Goal: Entertainment & Leisure: Consume media (video, audio)

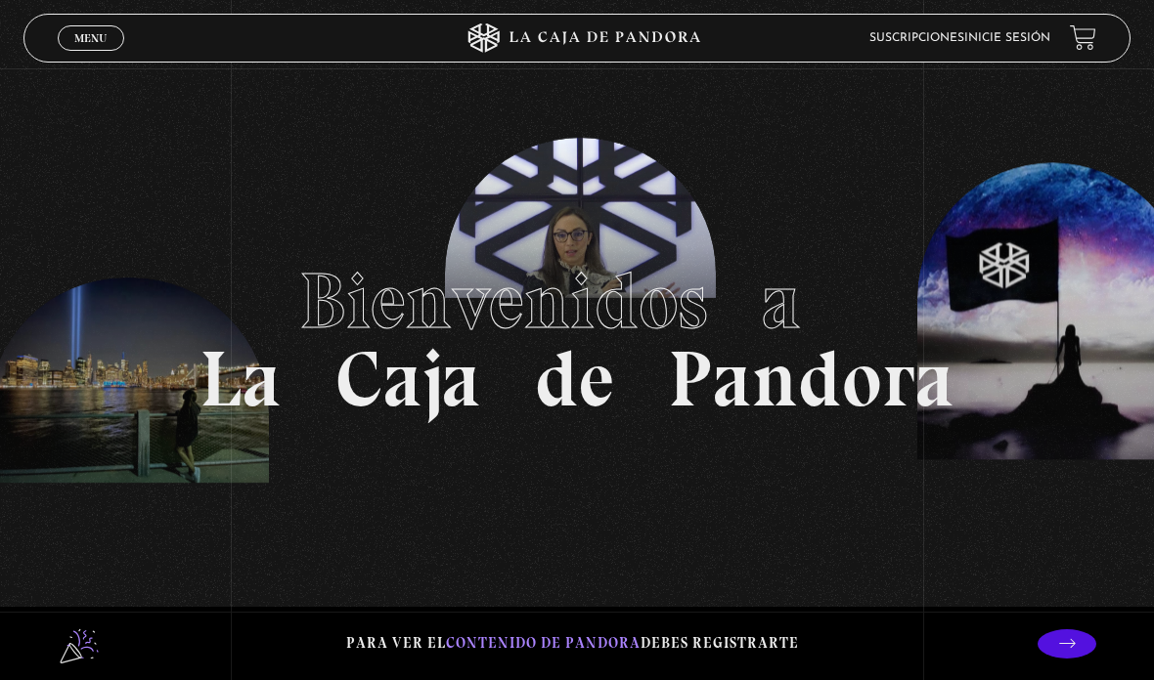
click at [89, 37] on span "Menu" at bounding box center [90, 38] width 32 height 12
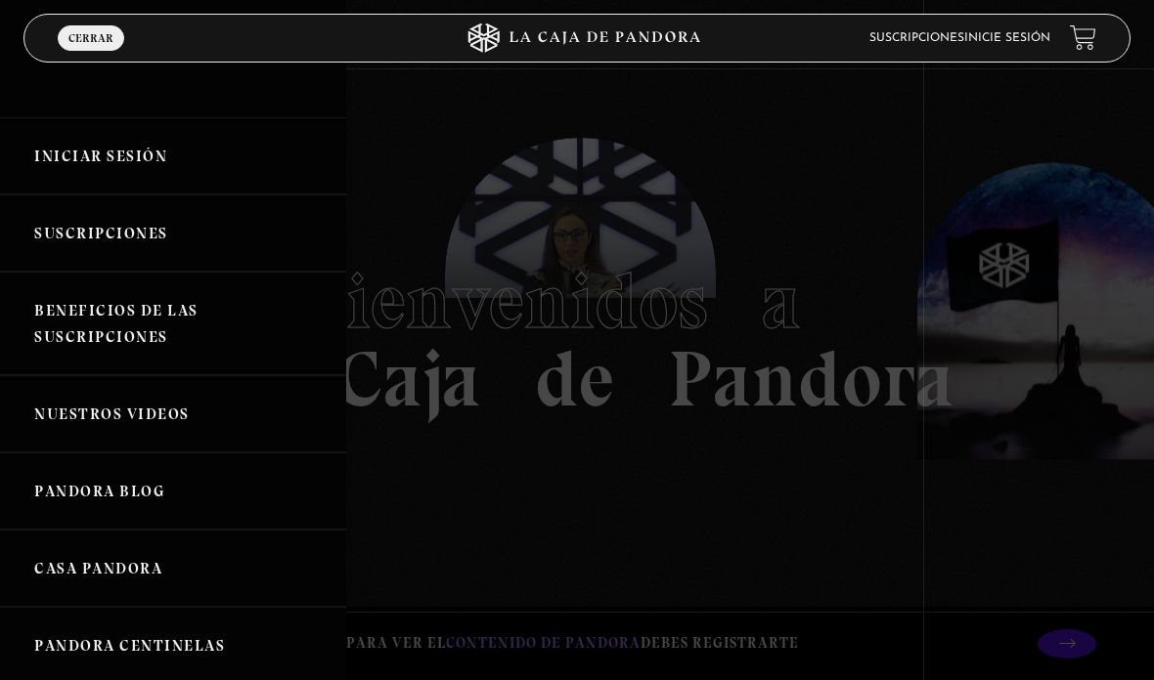
click at [120, 150] on link "Iniciar Sesión" at bounding box center [173, 155] width 346 height 77
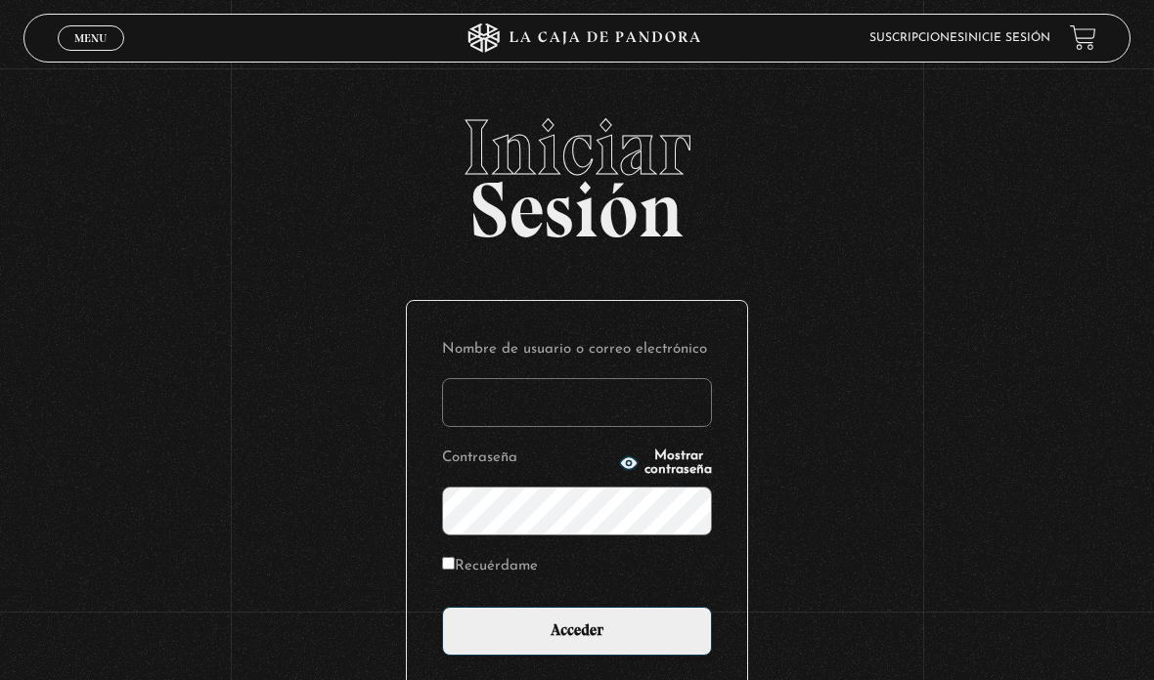
click at [542, 396] on input "Nombre de usuario o correo electrónico" at bounding box center [577, 402] width 270 height 49
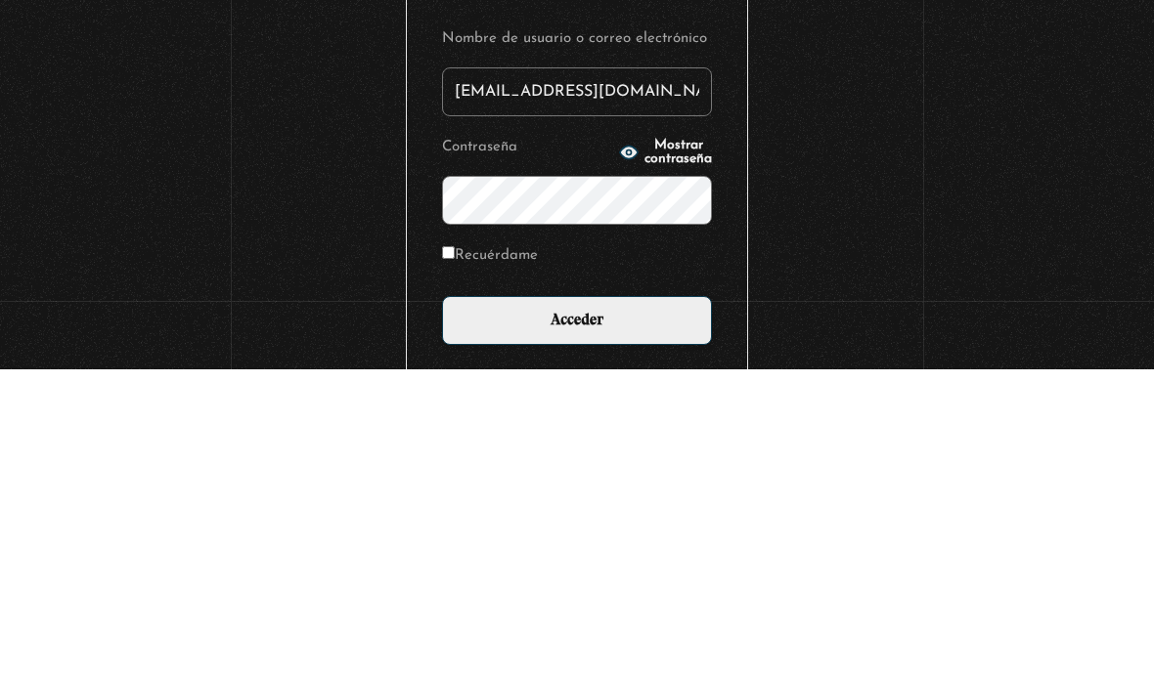
type input "[EMAIL_ADDRESS][DOMAIN_NAME]"
click at [577, 607] on input "Acceder" at bounding box center [577, 631] width 270 height 49
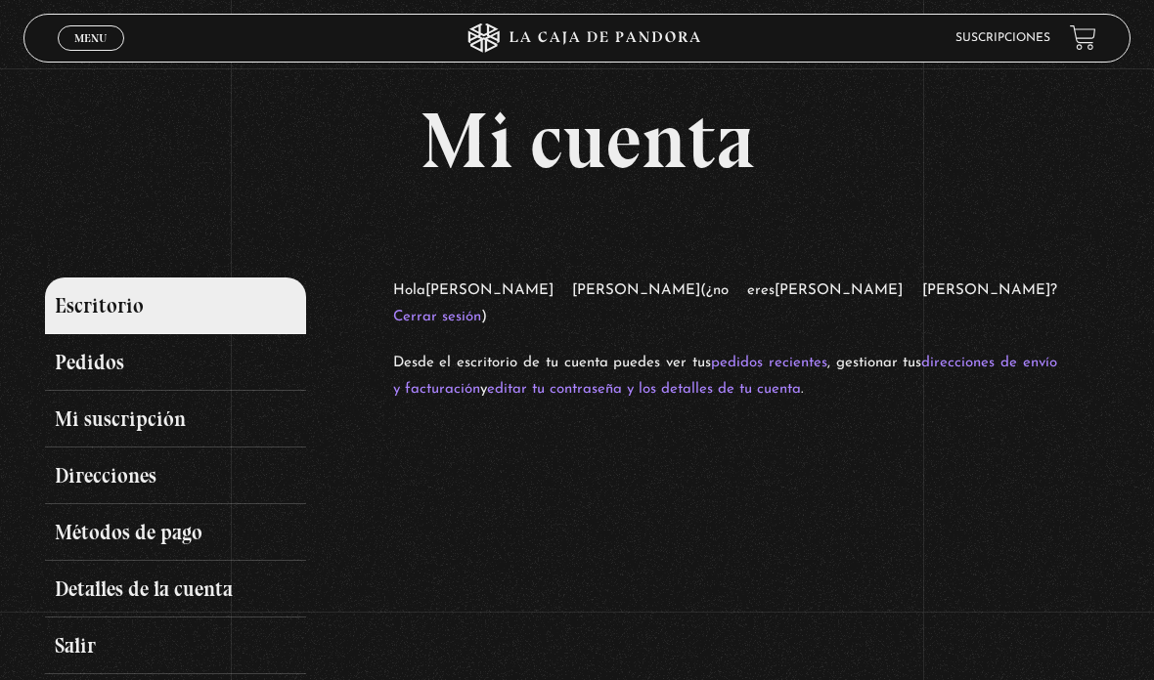
click at [95, 21] on div "Menu Cerrar" at bounding box center [231, 38] width 346 height 47
click at [89, 31] on link "Menu Cerrar" at bounding box center [91, 37] width 66 height 25
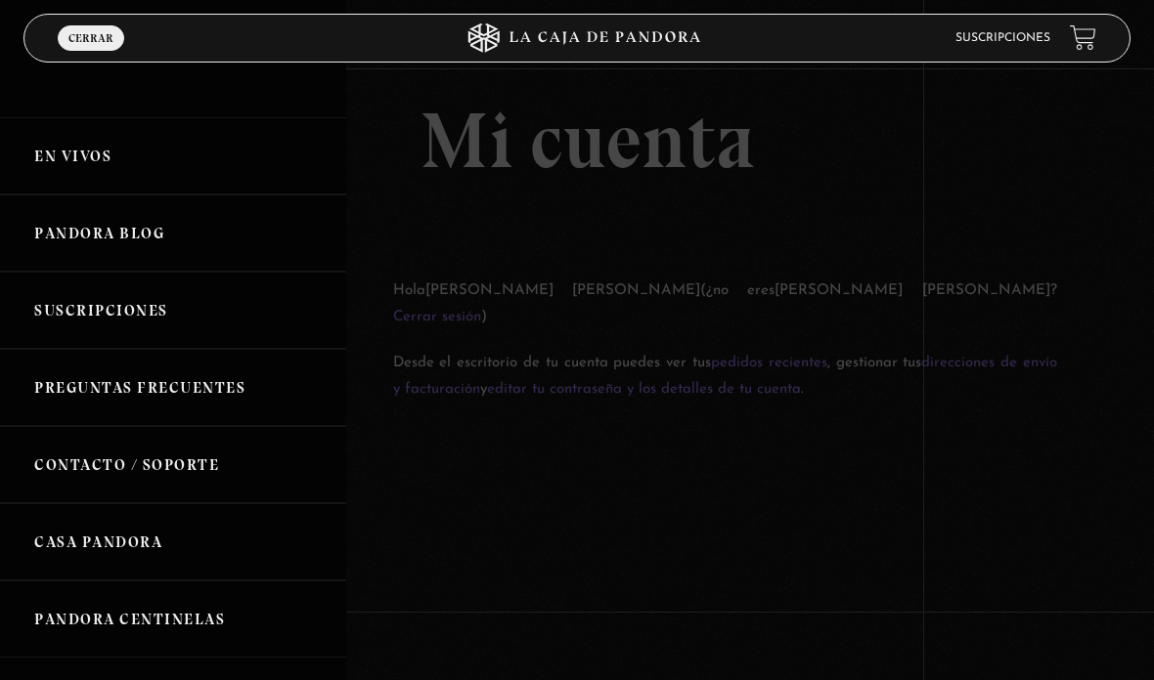
click at [122, 153] on link "En vivos" at bounding box center [173, 155] width 346 height 77
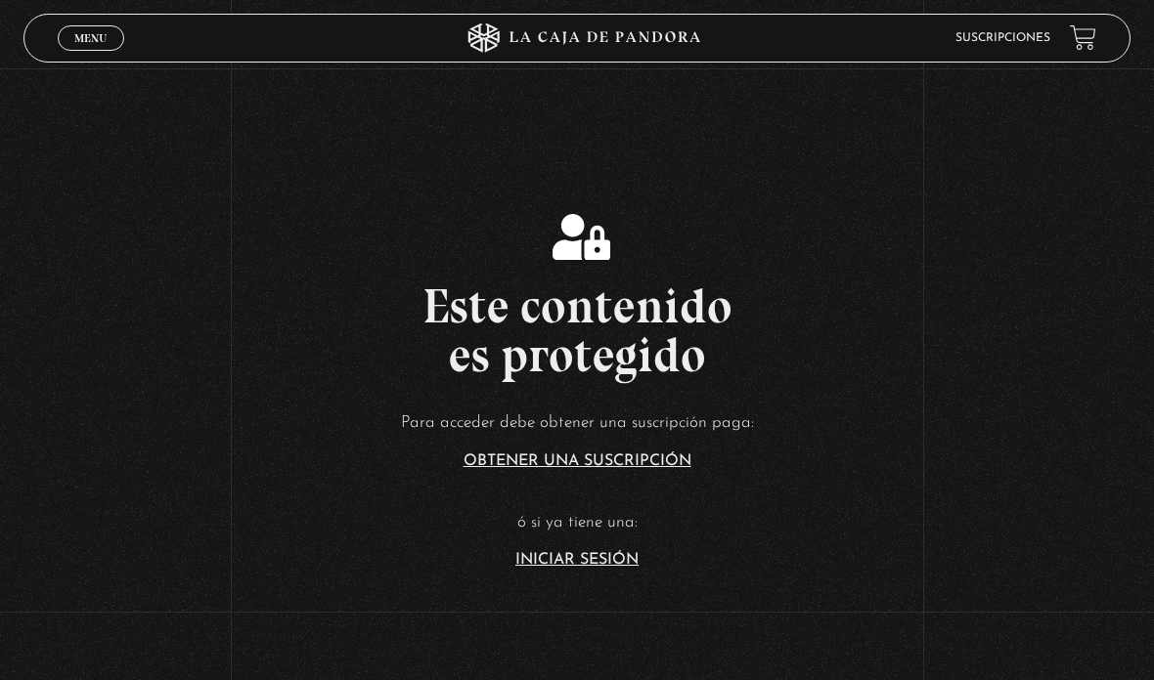
scroll to position [216, 0]
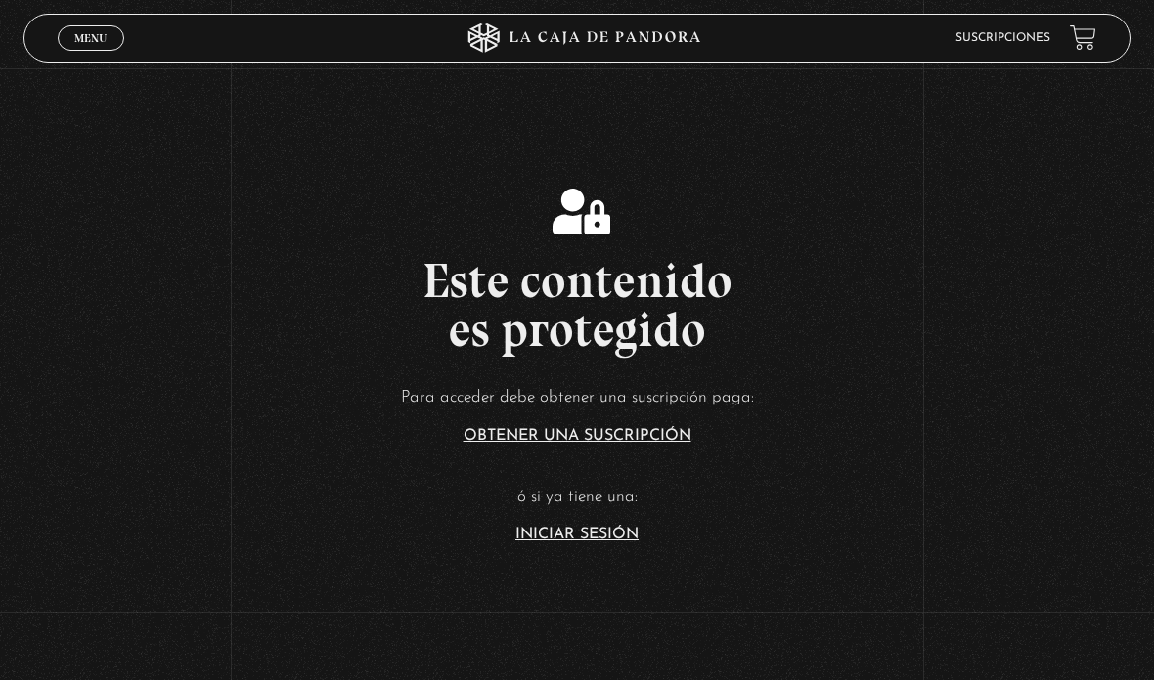
click at [616, 543] on link "Iniciar Sesión" at bounding box center [576, 535] width 123 height 16
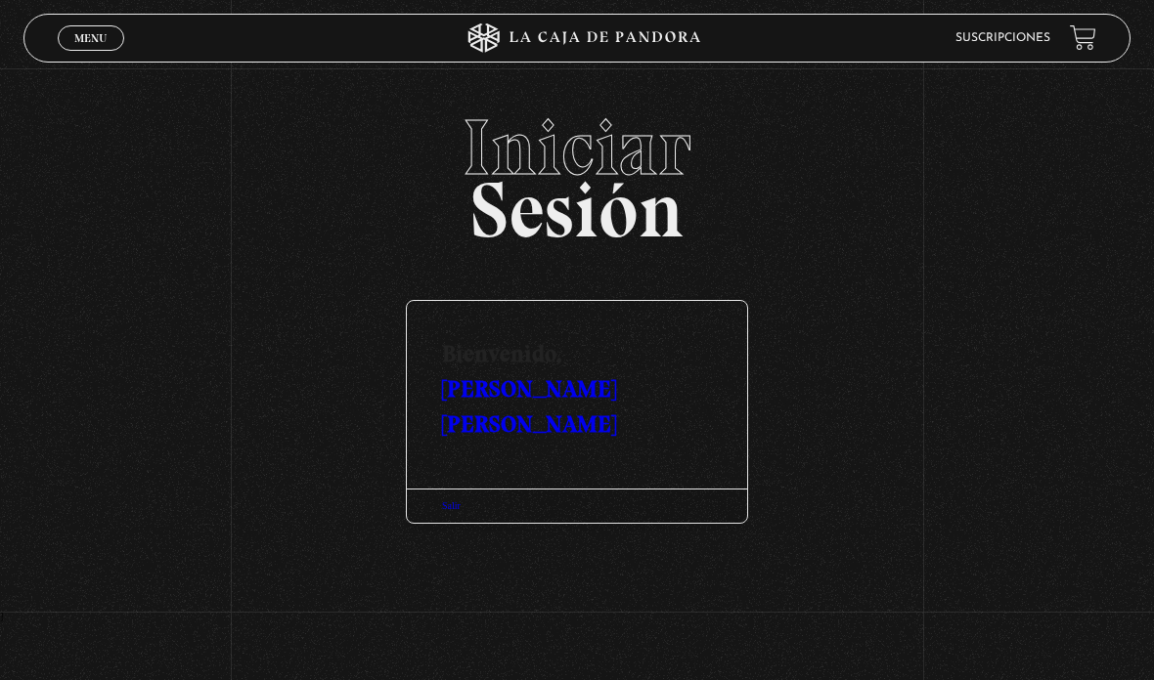
click at [92, 43] on span "Menu" at bounding box center [90, 38] width 32 height 12
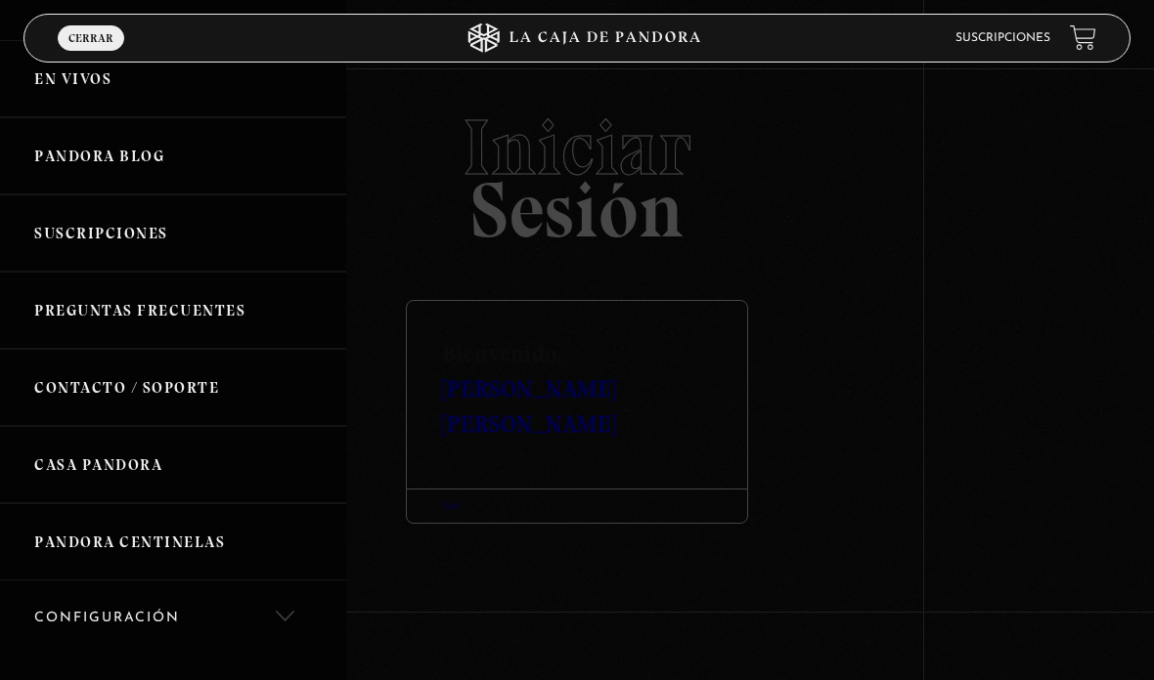
scroll to position [79, 0]
click at [181, 236] on link "Suscripciones" at bounding box center [173, 231] width 346 height 77
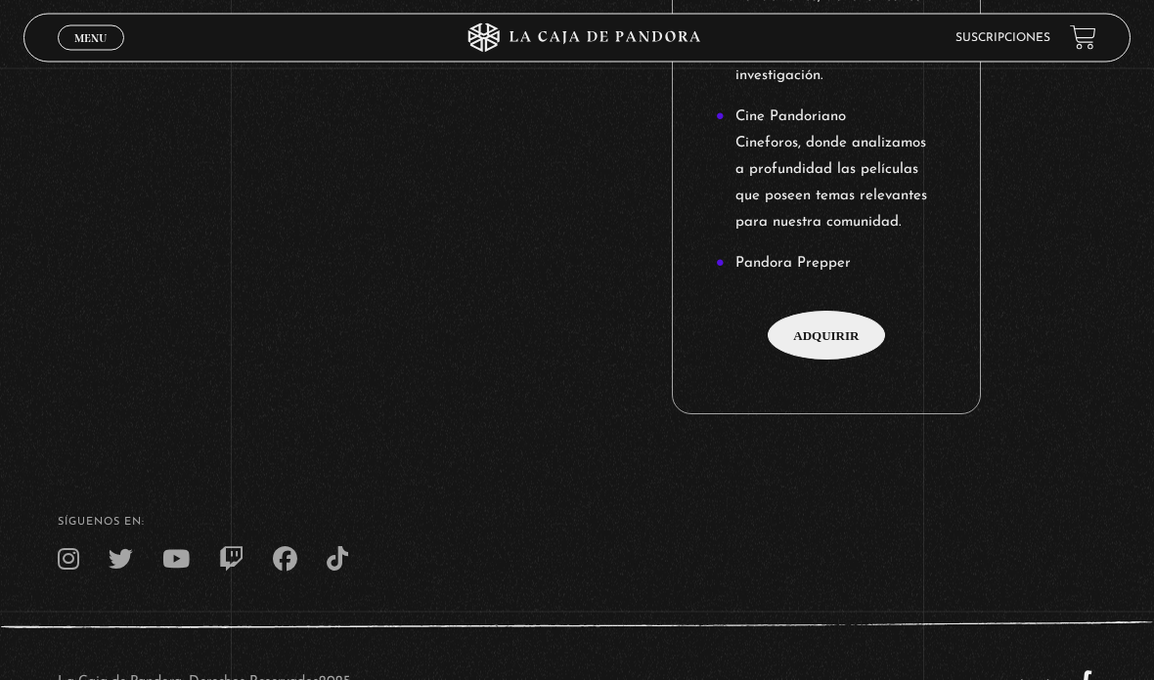
scroll to position [2492, 0]
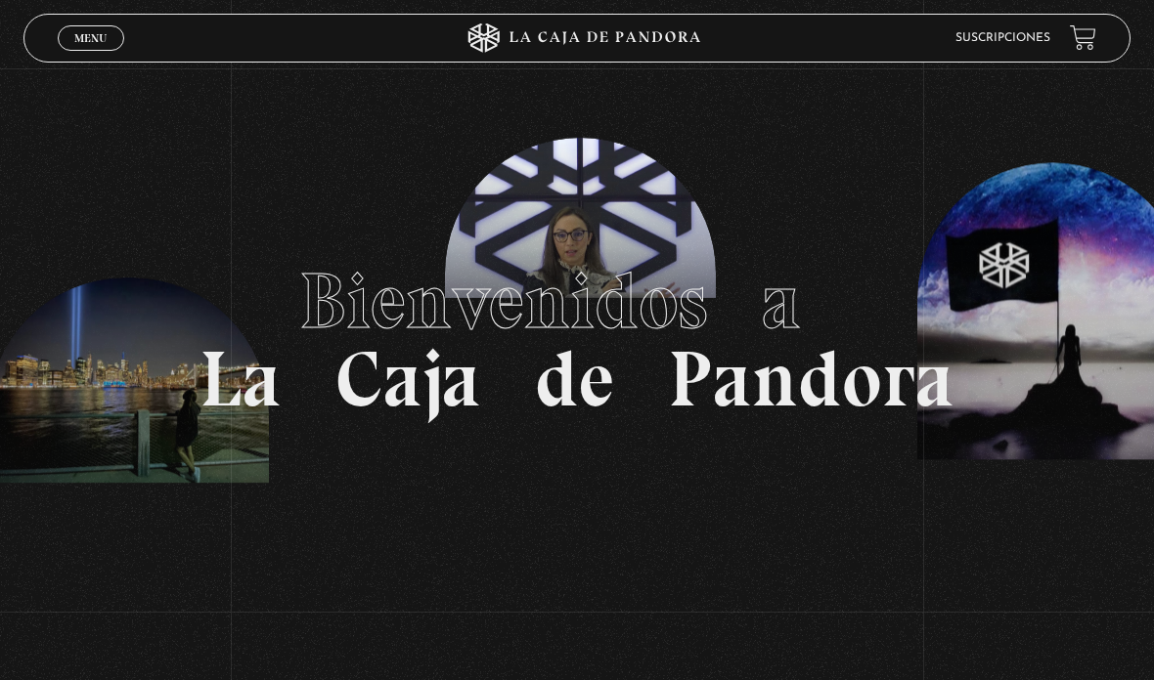
click at [103, 29] on link "Menu Cerrar" at bounding box center [91, 37] width 66 height 25
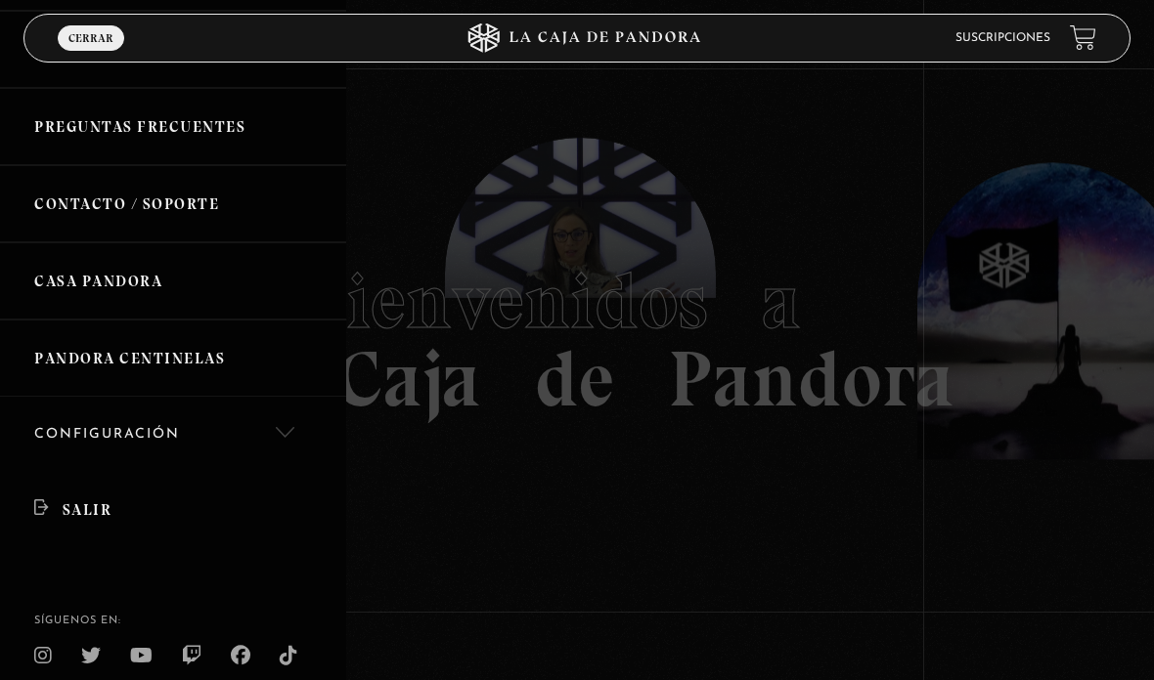
scroll to position [260, 0]
click at [91, 498] on link "Salir" at bounding box center [173, 510] width 346 height 75
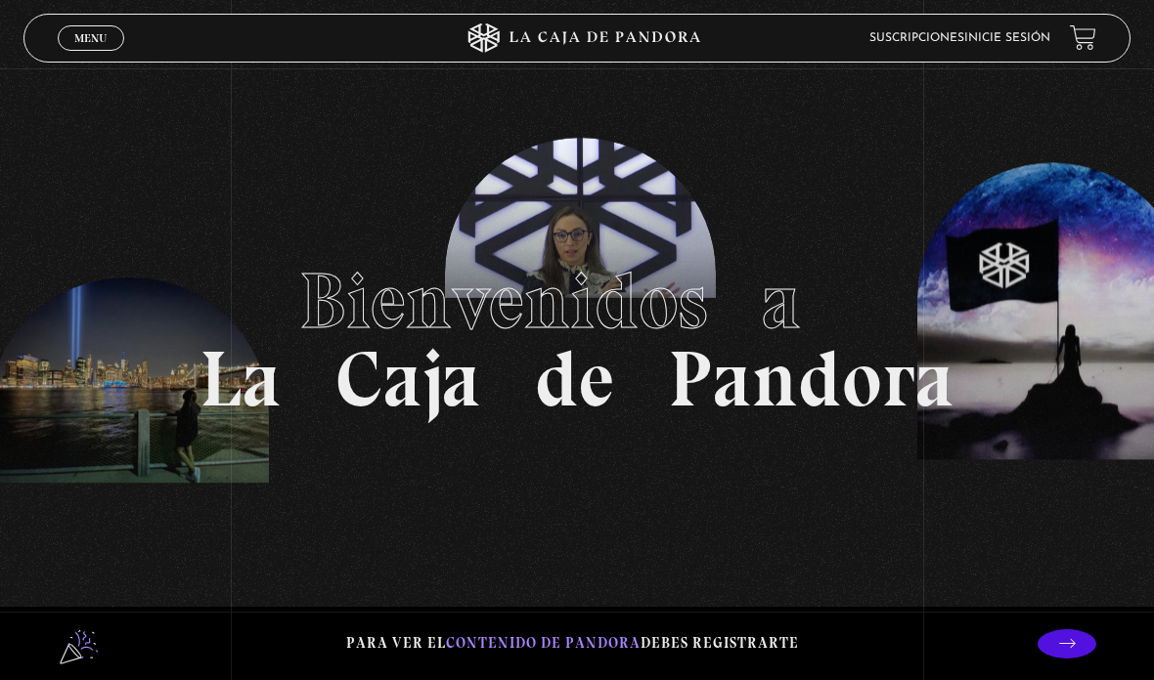
click at [100, 29] on link "Menu Cerrar" at bounding box center [91, 37] width 66 height 25
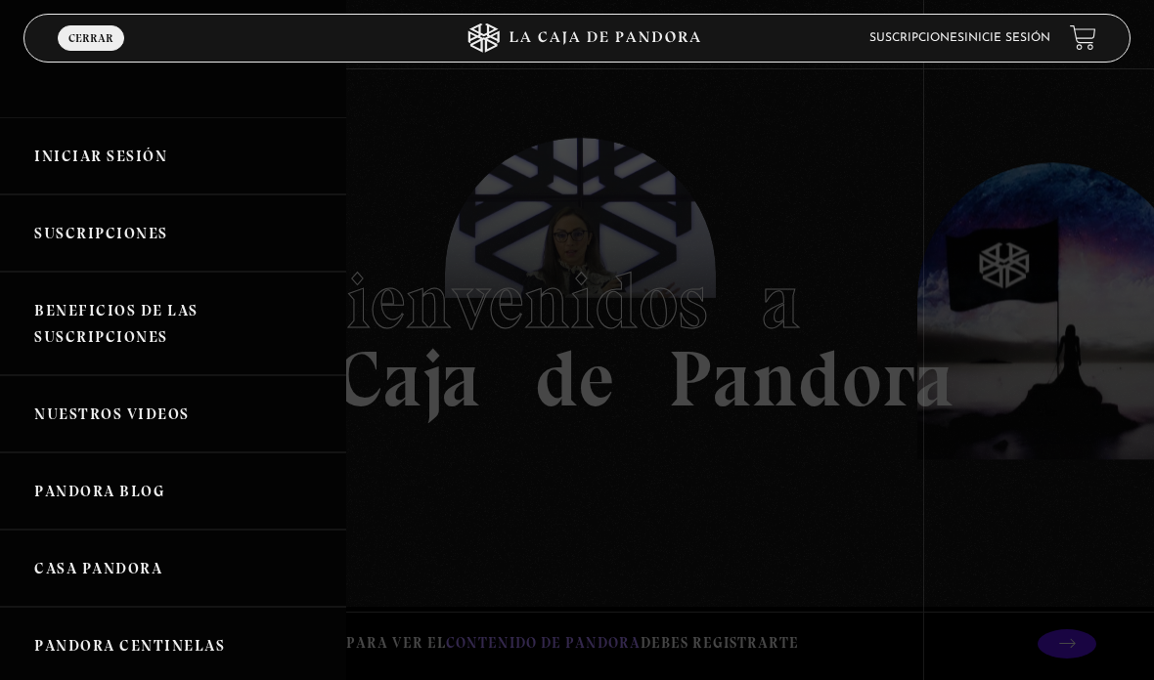
click at [150, 158] on link "Iniciar Sesión" at bounding box center [173, 155] width 346 height 77
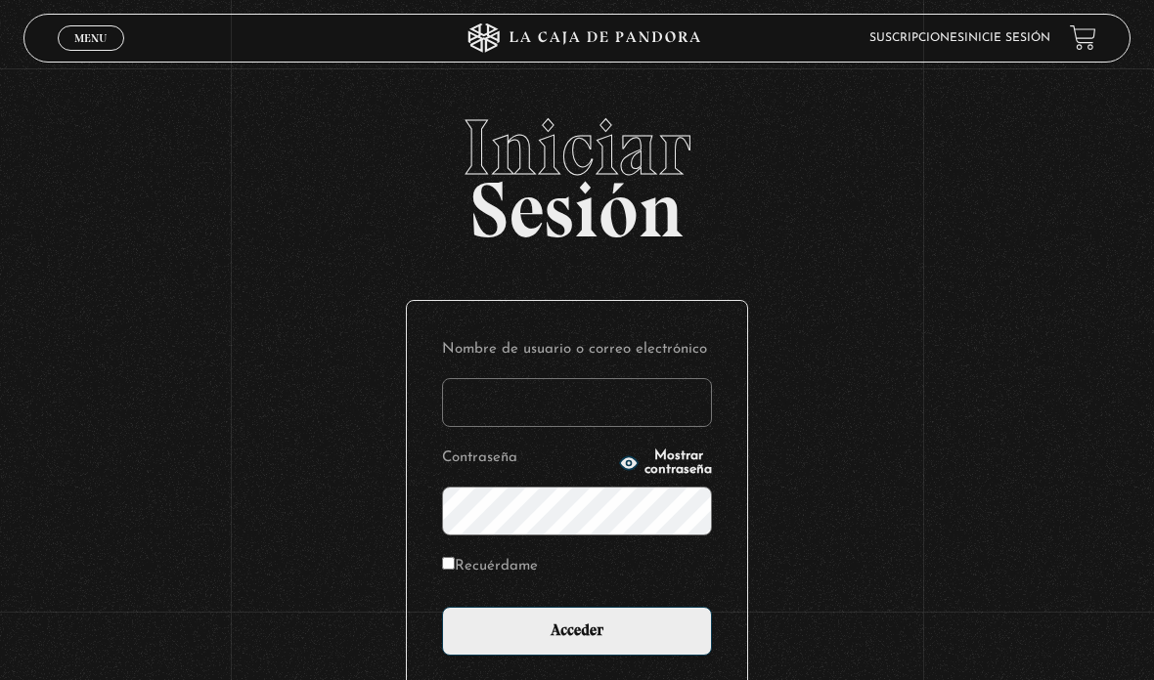
click at [644, 407] on input "Nombre de usuario o correo electrónico" at bounding box center [577, 402] width 270 height 49
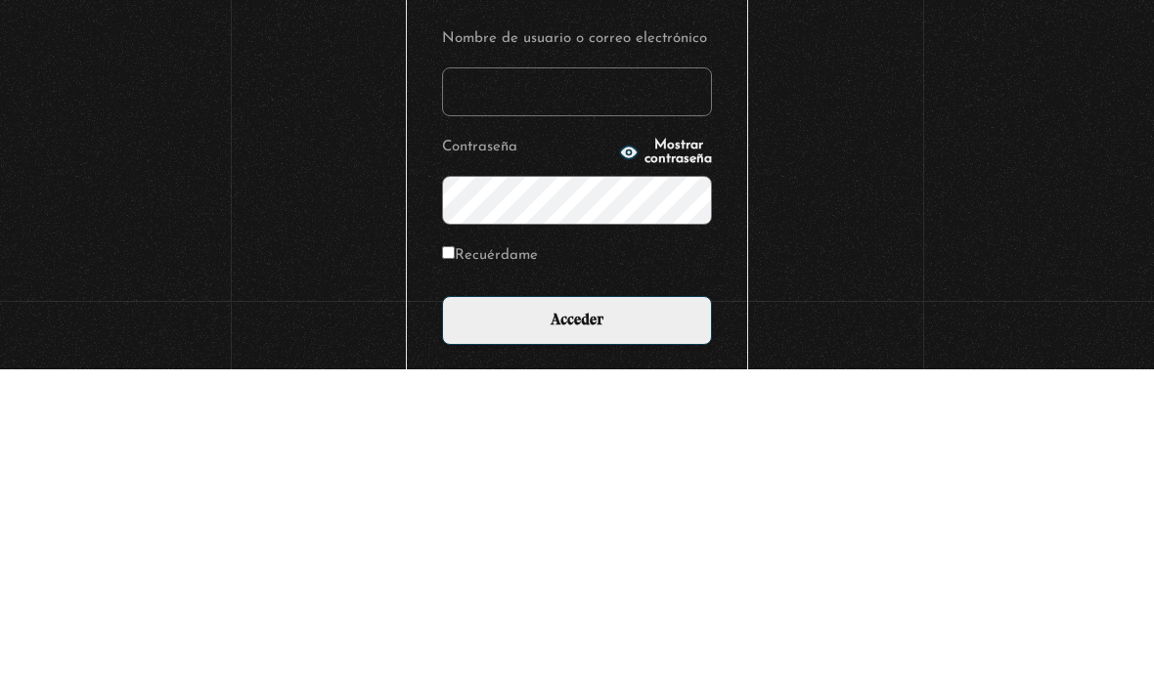
scroll to position [189, 0]
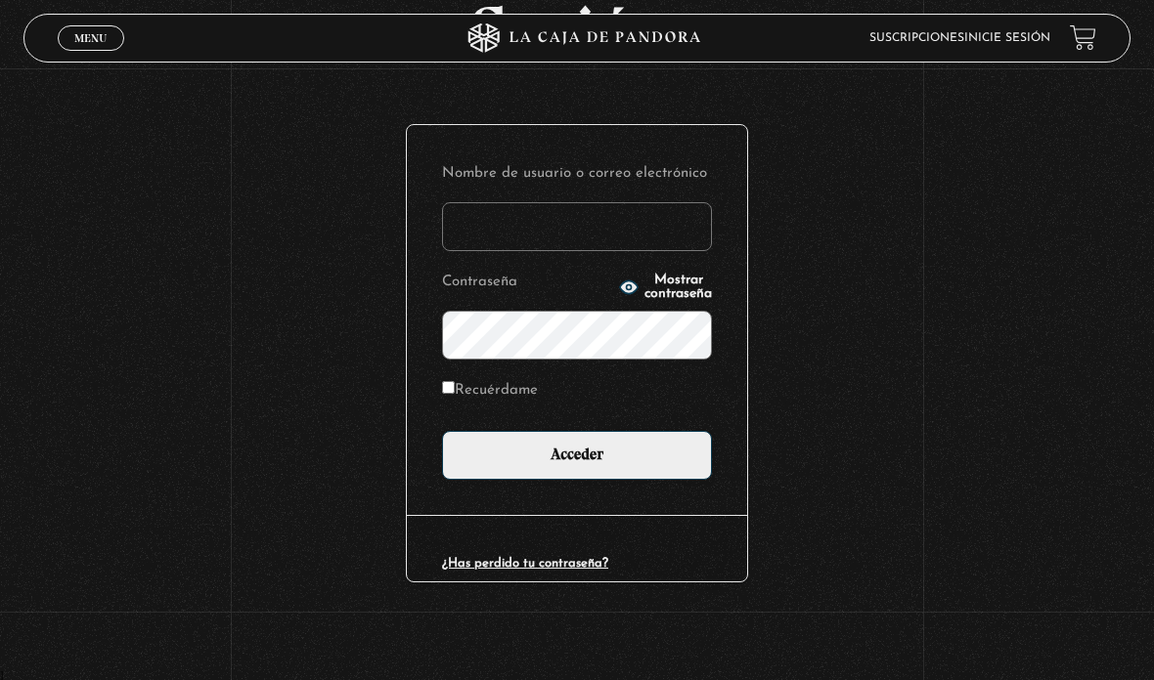
type input "[EMAIL_ADDRESS][DOMAIN_NAME]"
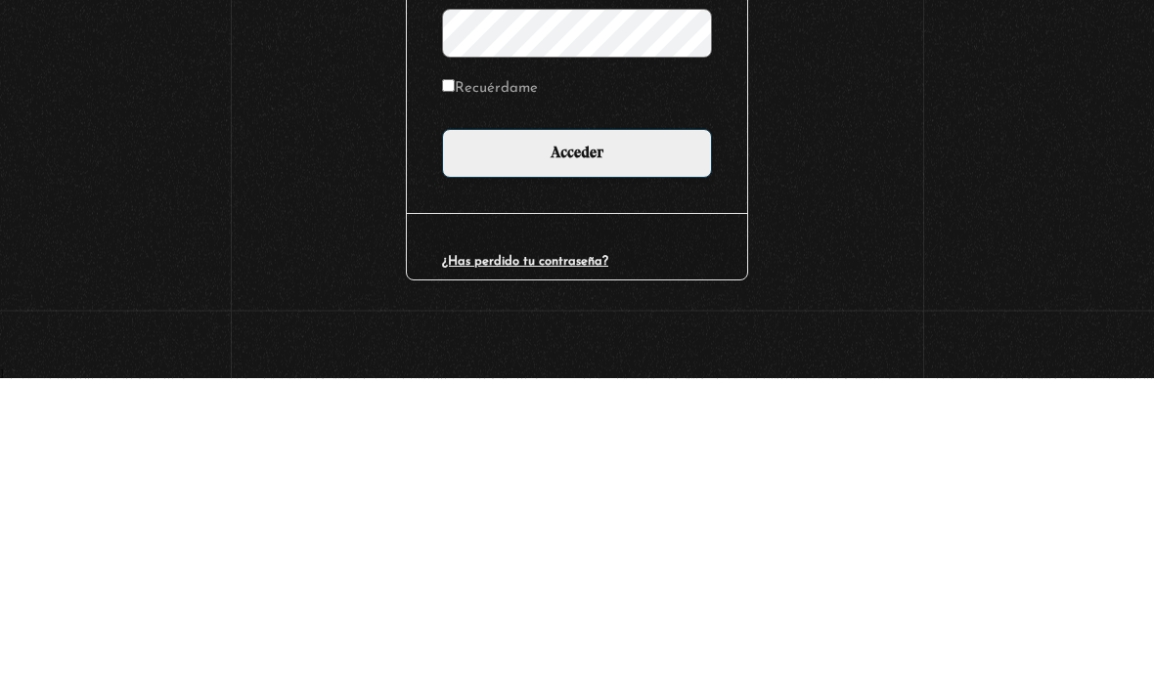
click at [443, 377] on label "Recuérdame" at bounding box center [490, 390] width 96 height 26
click at [443, 381] on input "Recuérdame" at bounding box center [448, 387] width 13 height 13
checkbox input "true"
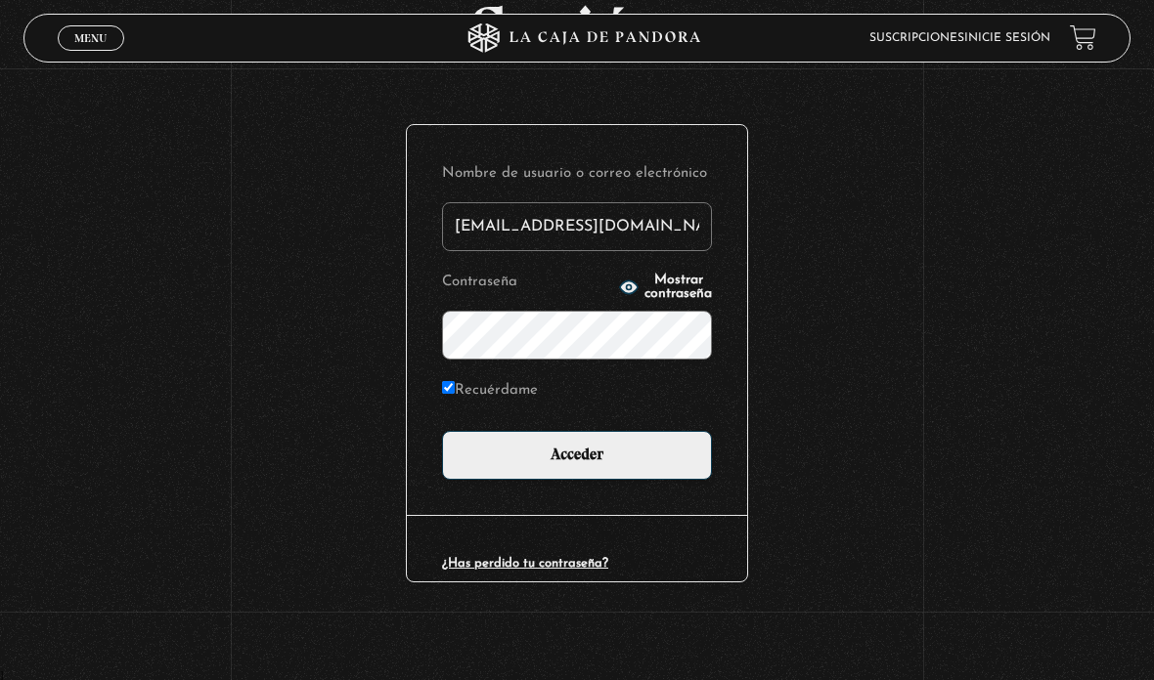
click at [578, 462] on input "Acceder" at bounding box center [577, 455] width 270 height 49
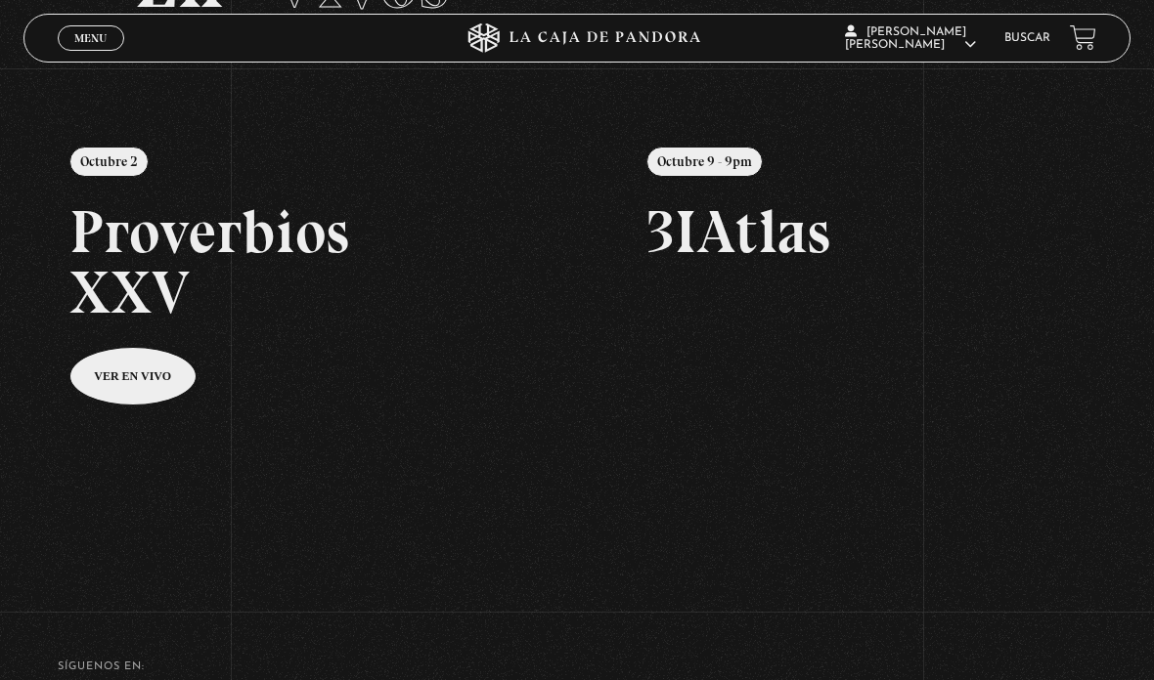
scroll to position [178, 0]
